Goal: Information Seeking & Learning: Compare options

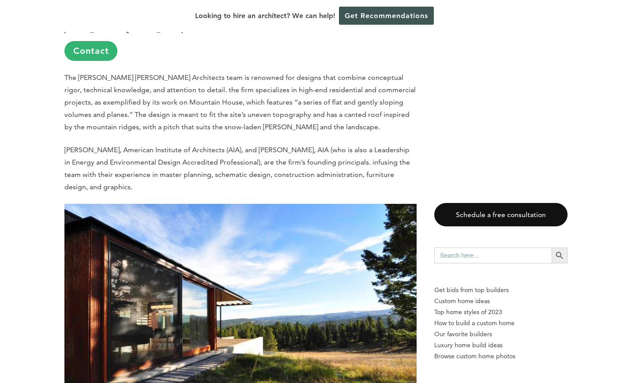
scroll to position [529, 0]
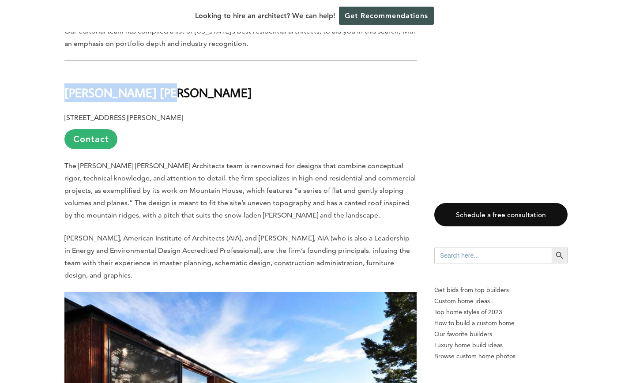
drag, startPoint x: 167, startPoint y: 95, endPoint x: 48, endPoint y: 96, distance: 119.1
copy b "[PERSON_NAME] [PERSON_NAME]"
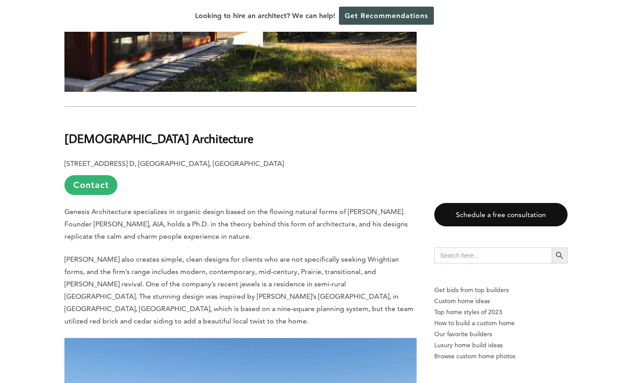
scroll to position [927, 0]
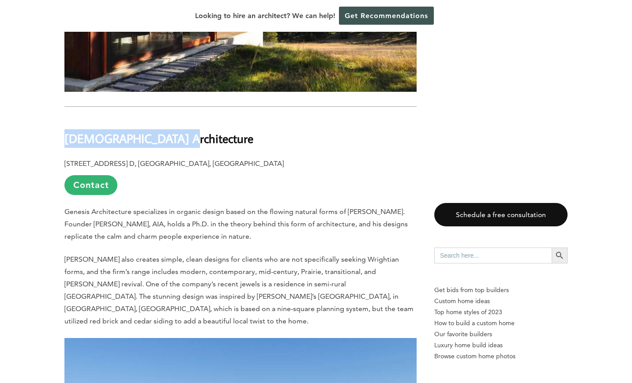
drag, startPoint x: 169, startPoint y: 140, endPoint x: 53, endPoint y: 137, distance: 115.6
copy b "[DEMOGRAPHIC_DATA] Architecture"
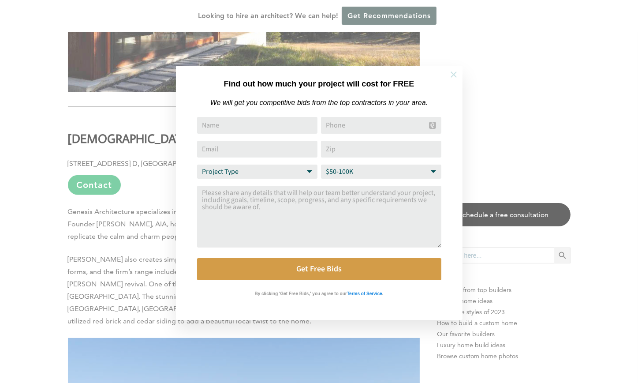
click at [453, 71] on icon at bounding box center [454, 75] width 10 height 10
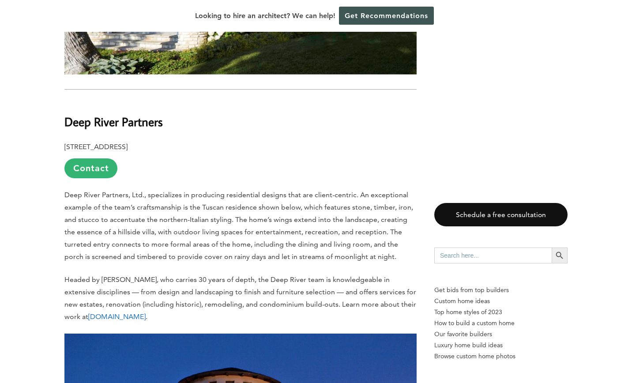
scroll to position [1941, 0]
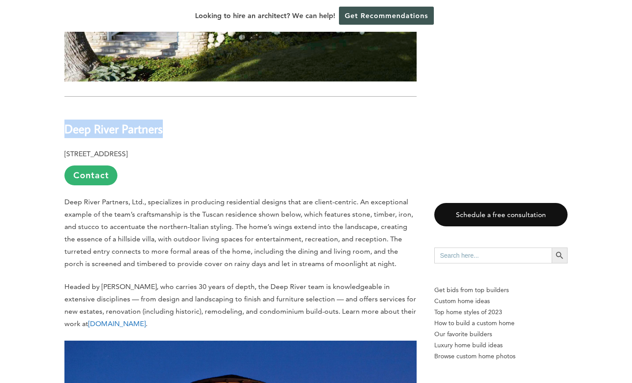
drag, startPoint x: 177, startPoint y: 122, endPoint x: 40, endPoint y: 116, distance: 136.9
copy b "Deep River Partners"
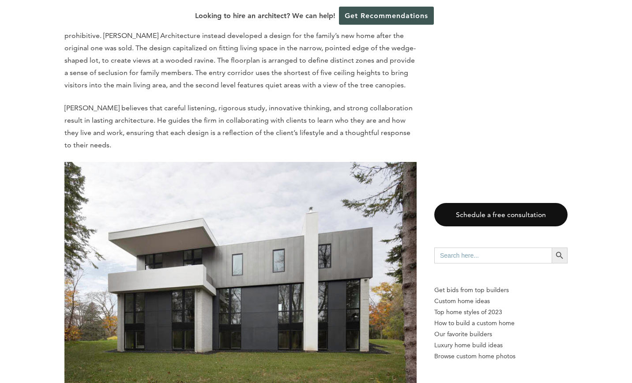
scroll to position [2926, 0]
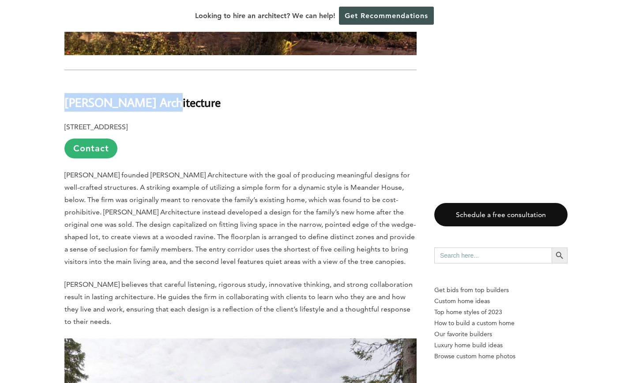
drag, startPoint x: 162, startPoint y: 89, endPoint x: 26, endPoint y: 87, distance: 136.8
copy b "[PERSON_NAME] Architecture"
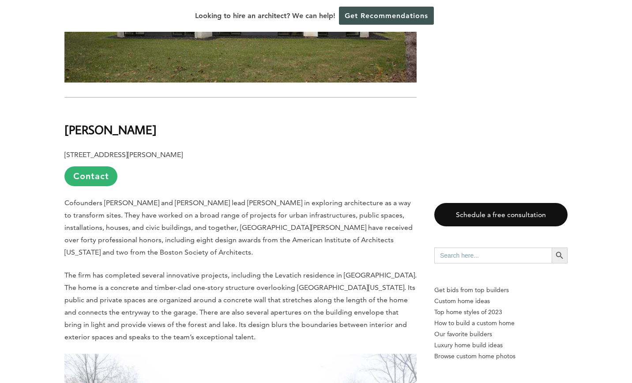
scroll to position [3412, 0]
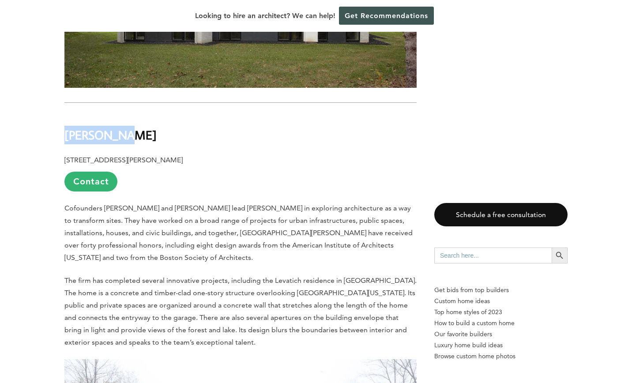
drag, startPoint x: 123, startPoint y: 120, endPoint x: 65, endPoint y: 126, distance: 58.5
click at [65, 126] on h2 "[PERSON_NAME]" at bounding box center [240, 128] width 352 height 30
copy b "[PERSON_NAME]"
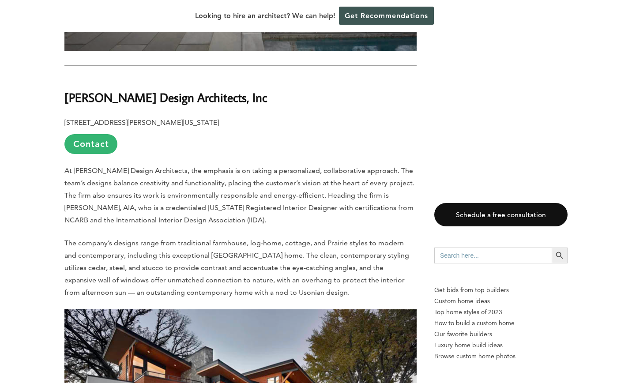
scroll to position [4956, 0]
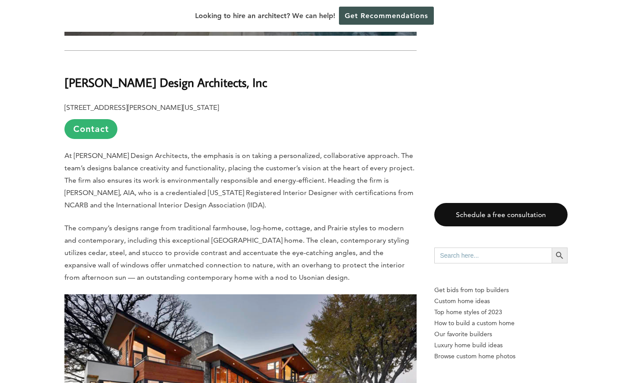
click at [221, 64] on h2 "[PERSON_NAME] Design Architects, Inc" at bounding box center [240, 76] width 352 height 30
drag, startPoint x: 165, startPoint y: 72, endPoint x: 72, endPoint y: 77, distance: 92.4
click at [73, 77] on h2 "[PERSON_NAME] Design Architects, Inc" at bounding box center [240, 76] width 352 height 30
drag, startPoint x: 48, startPoint y: 77, endPoint x: 191, endPoint y: 74, distance: 143.9
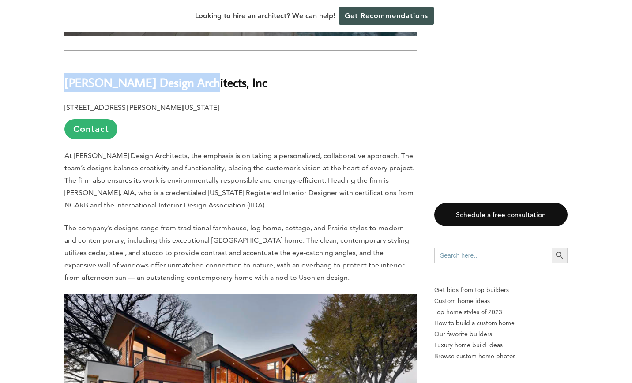
copy b "Destree Design Architects"
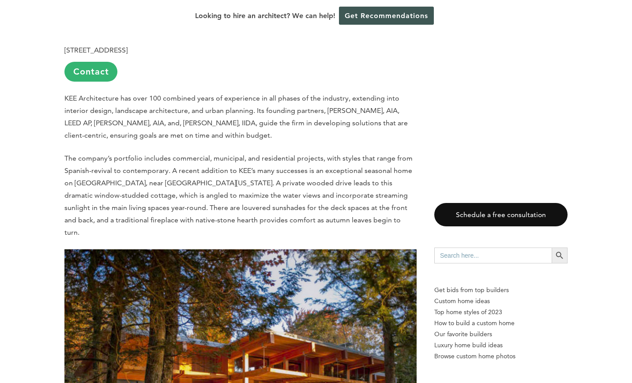
scroll to position [4954, 0]
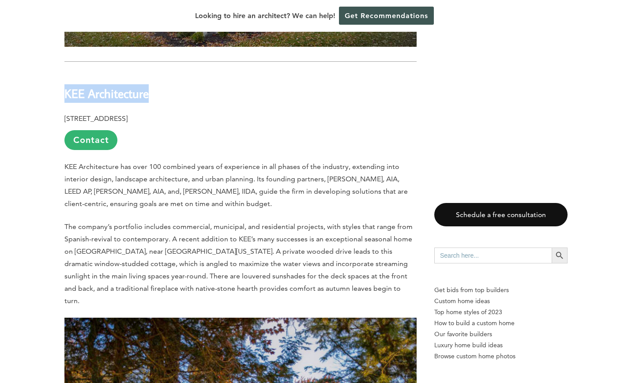
drag, startPoint x: 156, startPoint y: 82, endPoint x: 65, endPoint y: 86, distance: 91.0
click at [65, 86] on h2 "KEE Architecture" at bounding box center [240, 87] width 352 height 30
copy b "KEE Architecture"
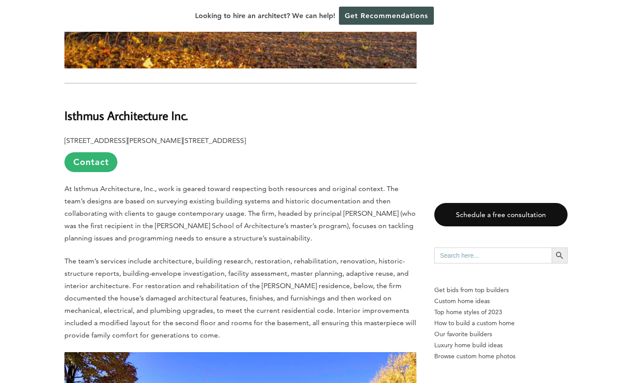
scroll to position [5439, 0]
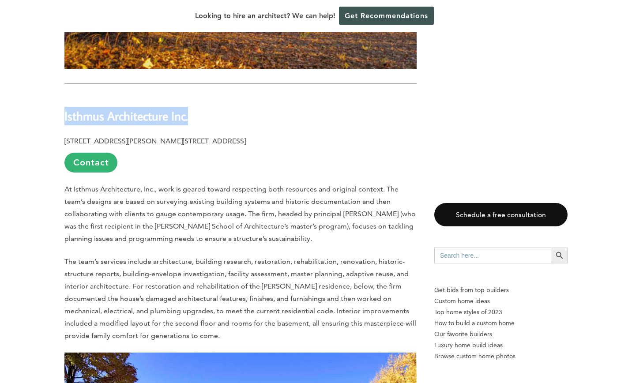
drag, startPoint x: 194, startPoint y: 93, endPoint x: 57, endPoint y: 98, distance: 136.9
copy b "Isthmus Architecture Inc."
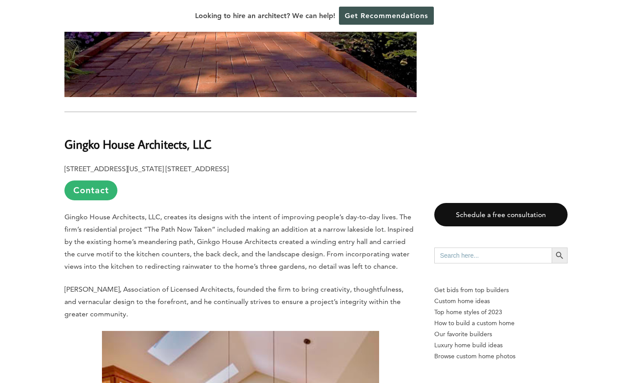
scroll to position [5925, 0]
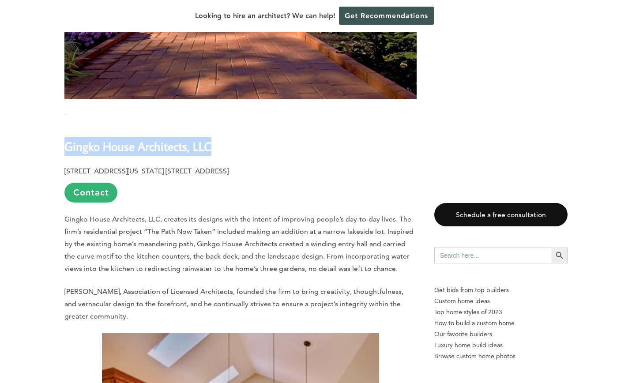
drag, startPoint x: 175, startPoint y: 117, endPoint x: 62, endPoint y: 115, distance: 113.0
click at [62, 115] on div "Last updated on [DATE] 11:02 am [US_STATE], also known as the [GEOGRAPHIC_DATA]…" at bounding box center [315, 119] width 531 height 11191
copy b "Gingko House Architects, LLC"
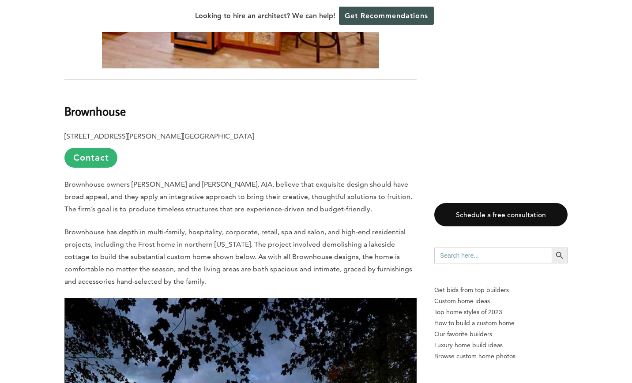
scroll to position [6410, 0]
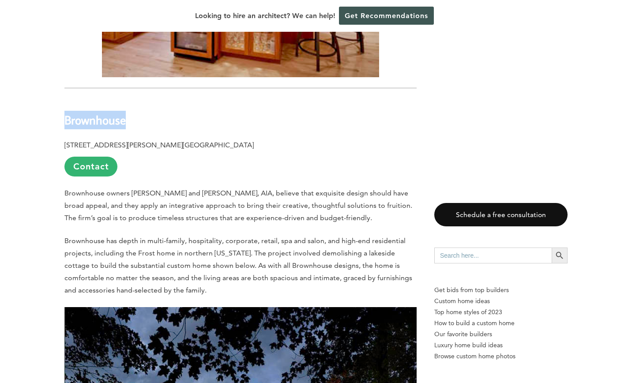
drag, startPoint x: 124, startPoint y: 92, endPoint x: 48, endPoint y: 96, distance: 76.4
copy b "Brownhouse"
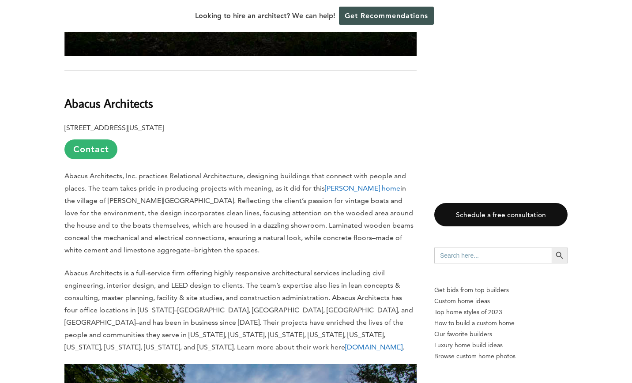
scroll to position [7028, 0]
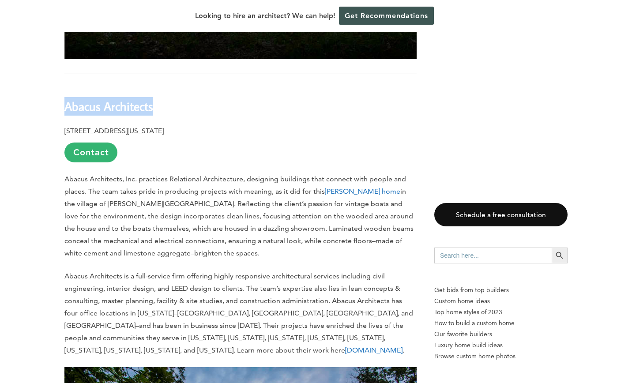
drag, startPoint x: 155, startPoint y: 83, endPoint x: 65, endPoint y: 86, distance: 90.1
click at [65, 86] on h2 "Abacus Architects" at bounding box center [240, 100] width 352 height 30
copy b "Abacus Architects"
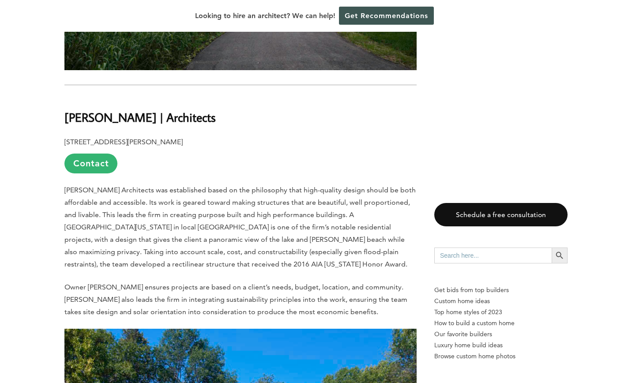
scroll to position [7557, 0]
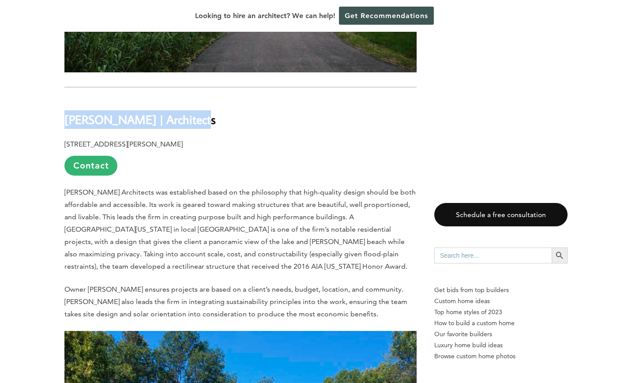
drag, startPoint x: 195, startPoint y: 94, endPoint x: 93, endPoint y: 93, distance: 102.4
copy b "[PERSON_NAME] | Architects"
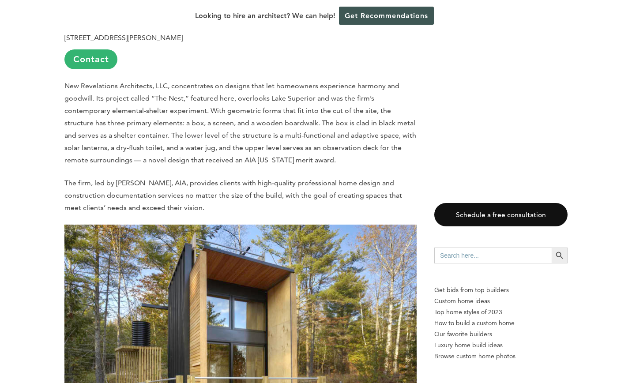
scroll to position [7937, 0]
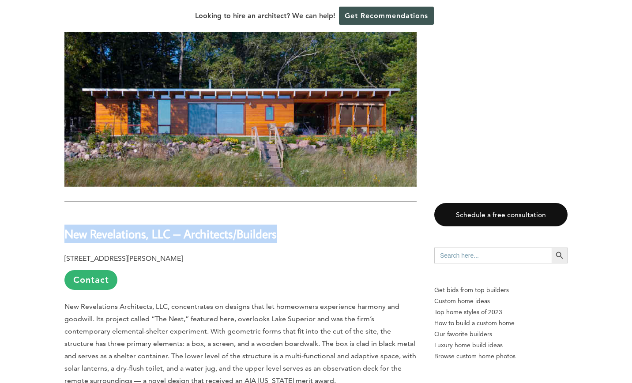
drag, startPoint x: 61, startPoint y: 212, endPoint x: 289, endPoint y: 200, distance: 228.4
copy b "New Revelations, LLC – Architects/Builders"
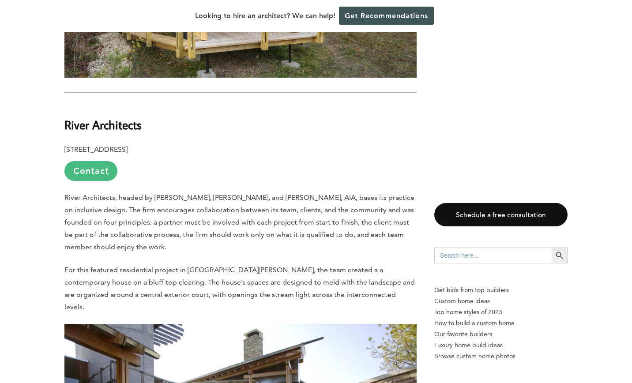
scroll to position [8555, 0]
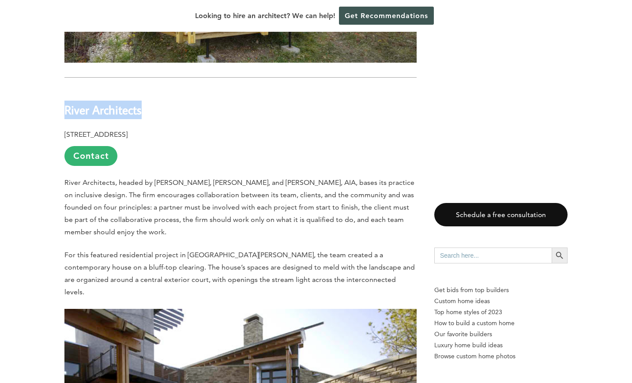
drag, startPoint x: 98, startPoint y: 86, endPoint x: 58, endPoint y: 86, distance: 40.2
copy b "River Architects"
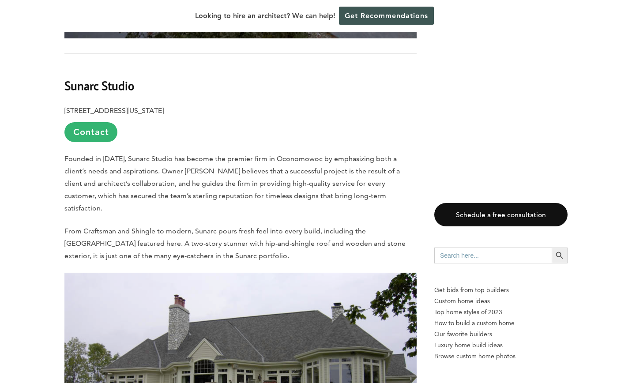
scroll to position [8996, 0]
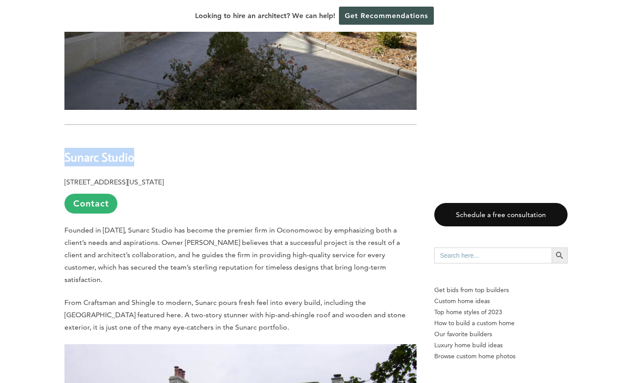
drag, startPoint x: 126, startPoint y: 115, endPoint x: 49, endPoint y: 120, distance: 76.9
copy b "Sunarc Studio"
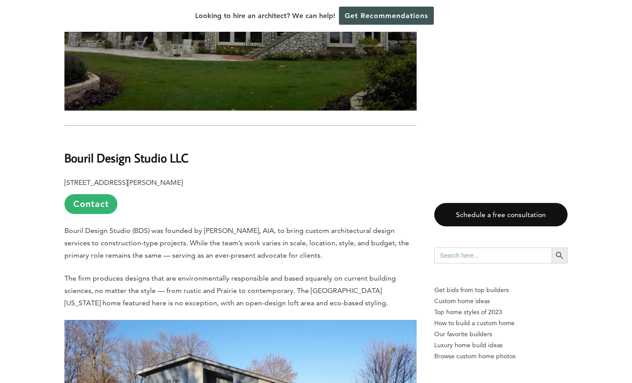
scroll to position [9437, 0]
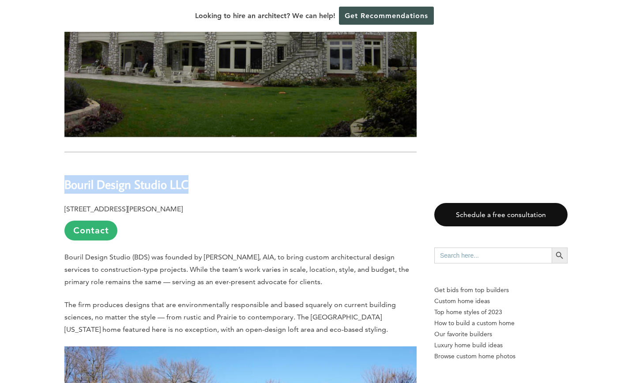
drag, startPoint x: 191, startPoint y: 135, endPoint x: 57, endPoint y: 142, distance: 133.9
copy b "Bouril Design Studio LLC"
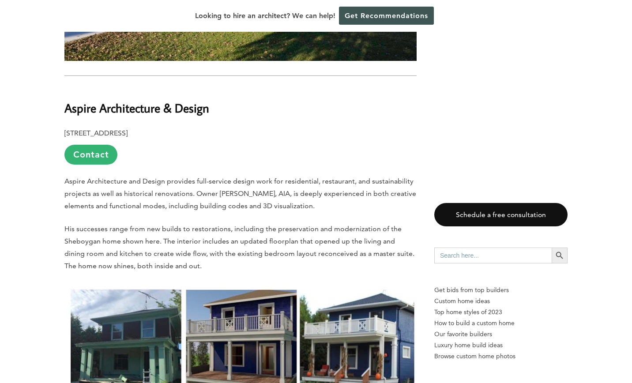
scroll to position [9923, 0]
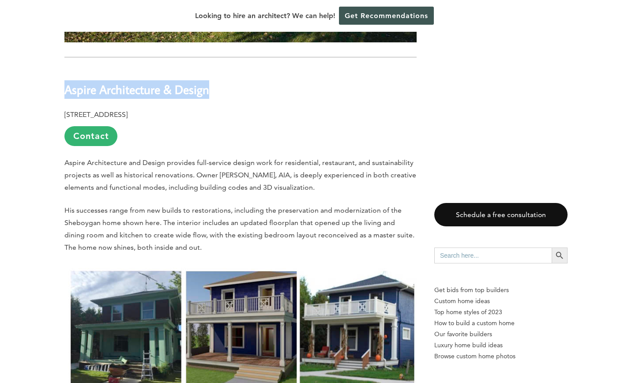
drag, startPoint x: 203, startPoint y: 34, endPoint x: 58, endPoint y: 45, distance: 146.0
copy b "Aspire Architecture & Design"
